Goal: Find specific page/section: Find specific page/section

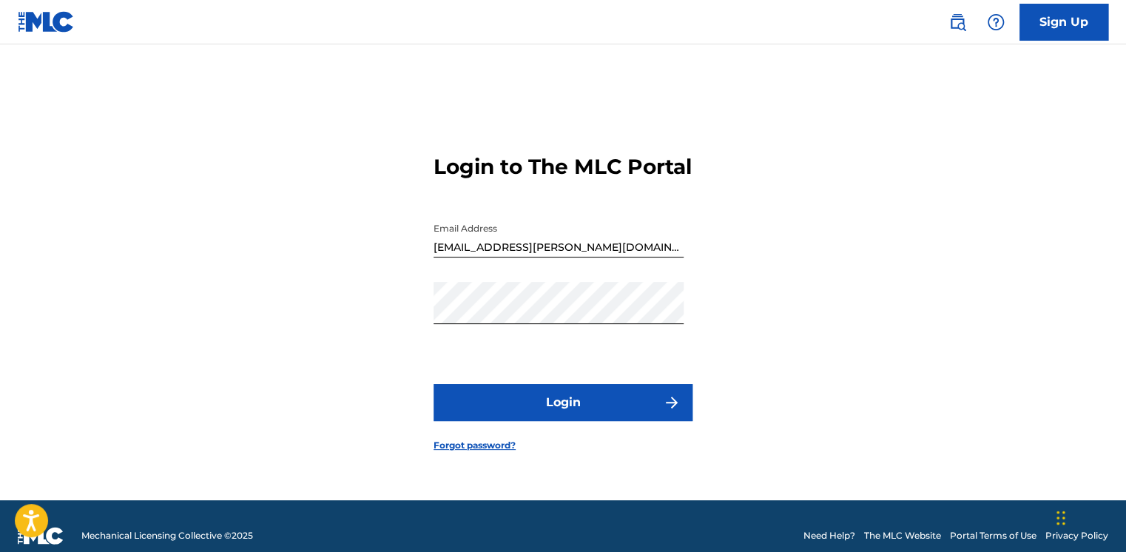
click at [570, 405] on button "Login" at bounding box center [563, 402] width 259 height 37
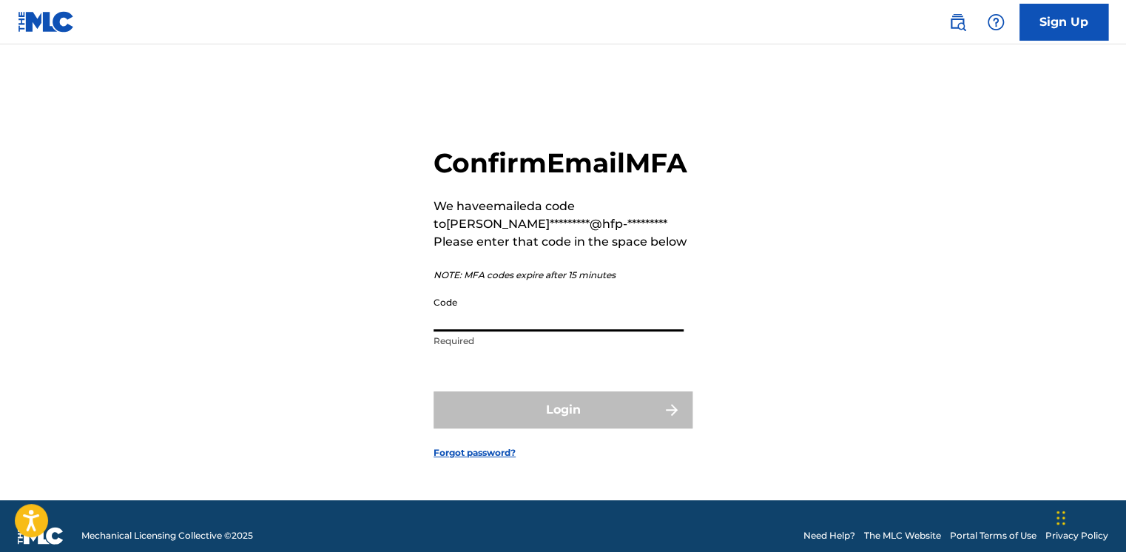
click at [539, 326] on input "Code" at bounding box center [559, 310] width 250 height 42
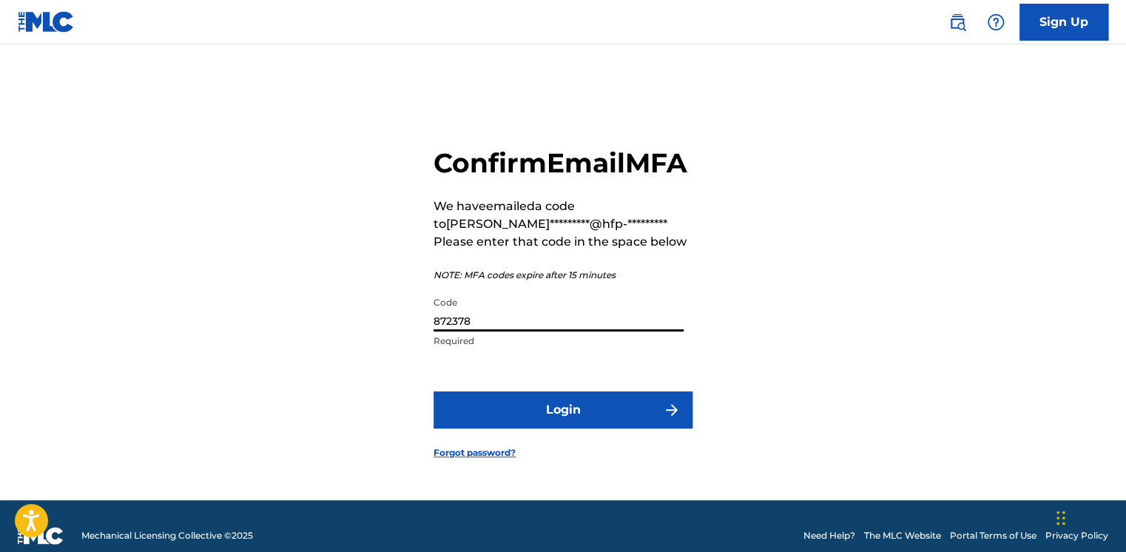
type input "872378"
click at [434, 391] on button "Login" at bounding box center [563, 409] width 259 height 37
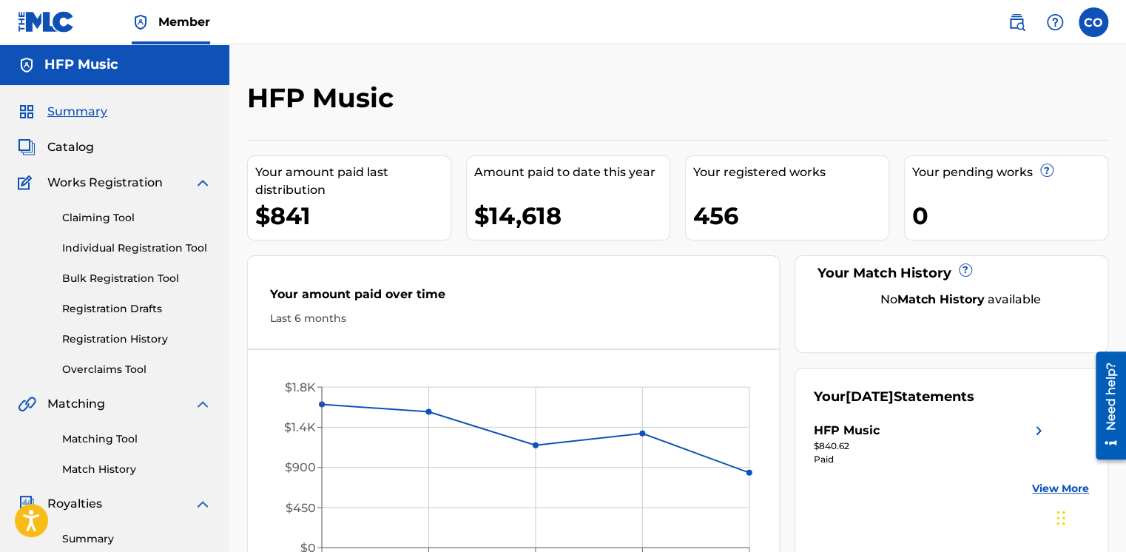
click at [69, 144] on span "Catalog" at bounding box center [70, 147] width 47 height 18
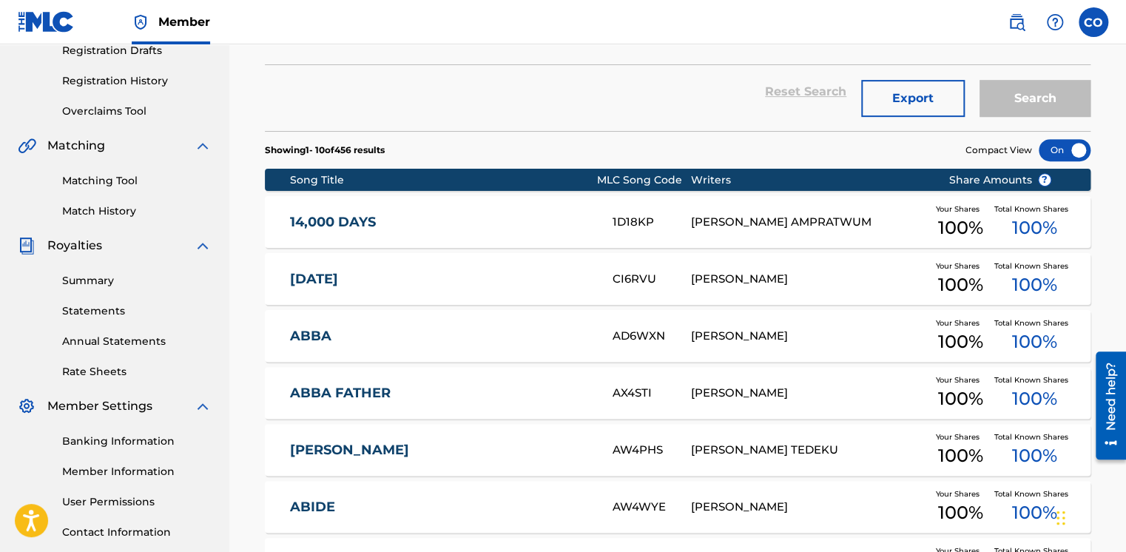
scroll to position [613, 0]
